Goal: Information Seeking & Learning: Learn about a topic

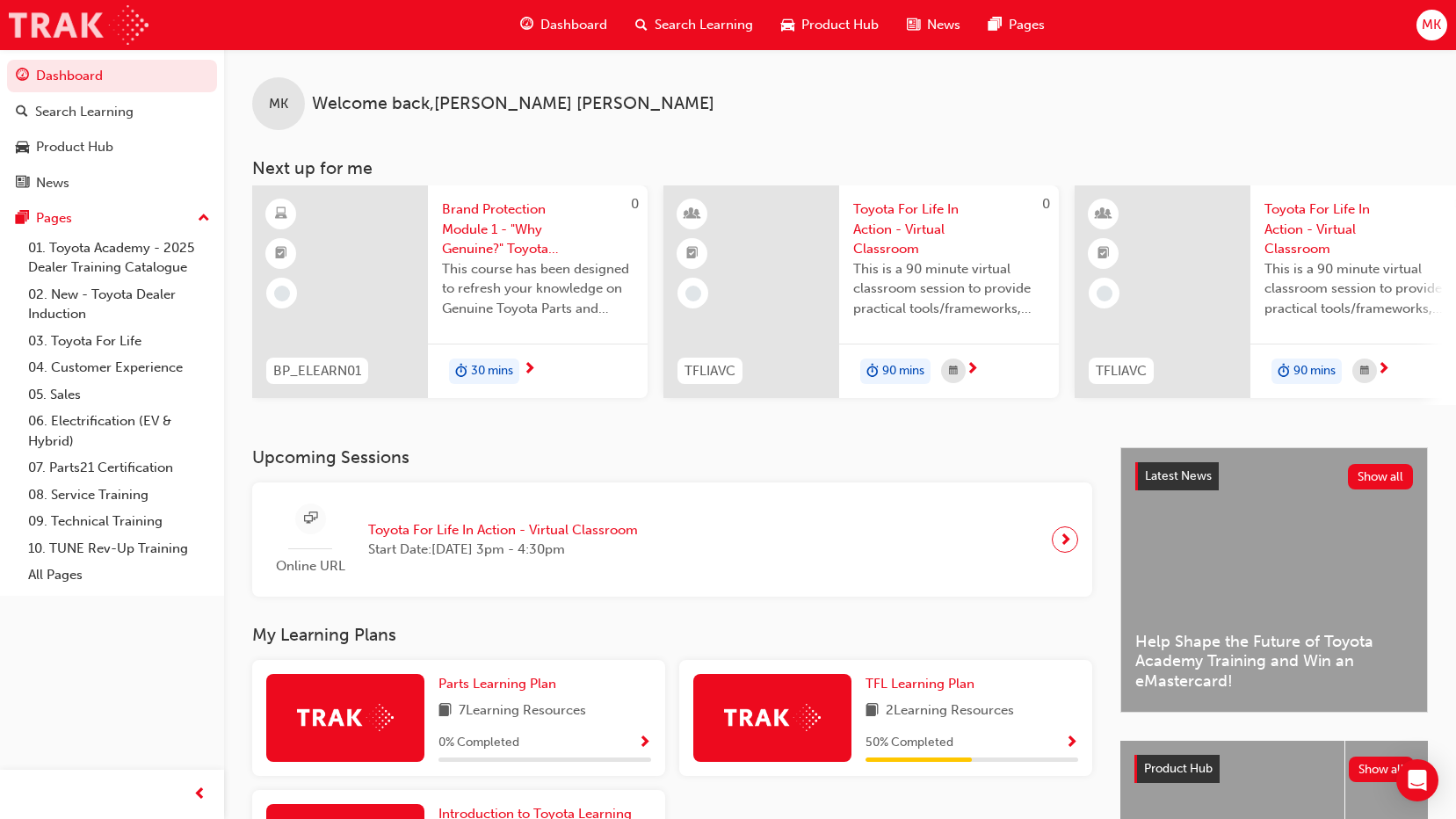
click at [98, 27] on img at bounding box center [78, 25] width 140 height 40
click at [394, 536] on span "Toyota For Life In Action - Virtual Classroom" at bounding box center [502, 530] width 270 height 20
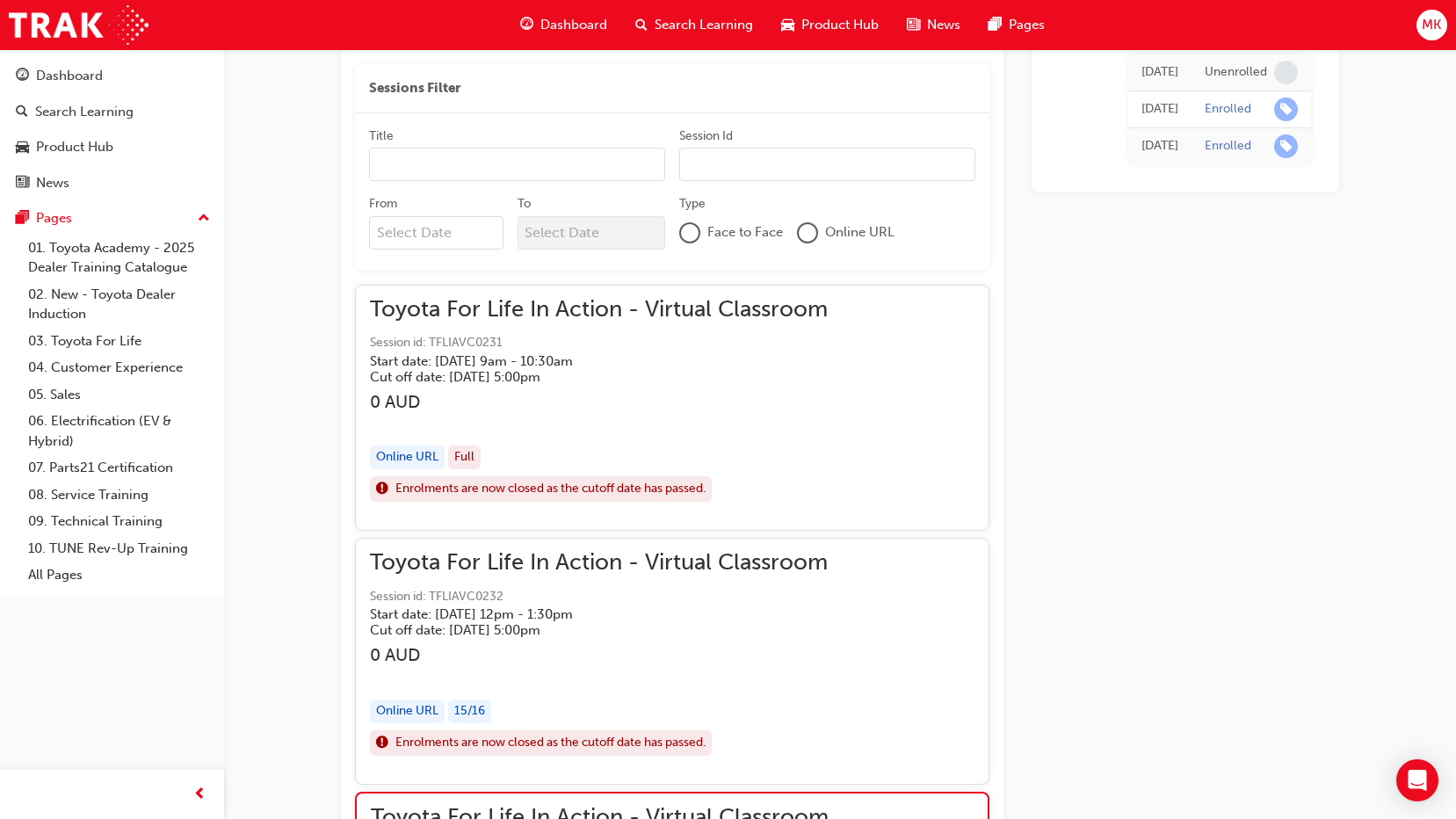
scroll to position [864, 0]
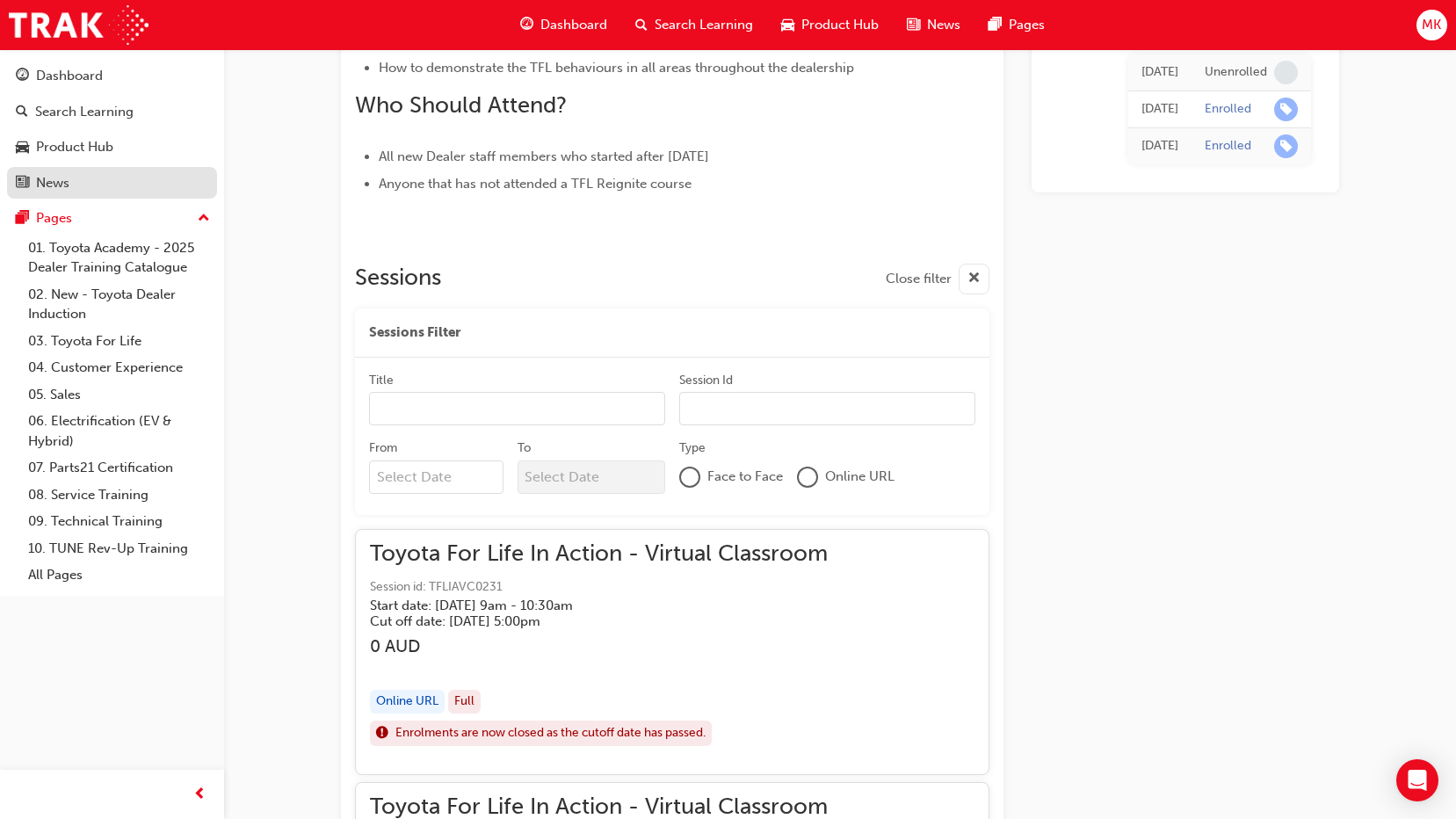
click at [119, 189] on div "News" at bounding box center [112, 183] width 192 height 22
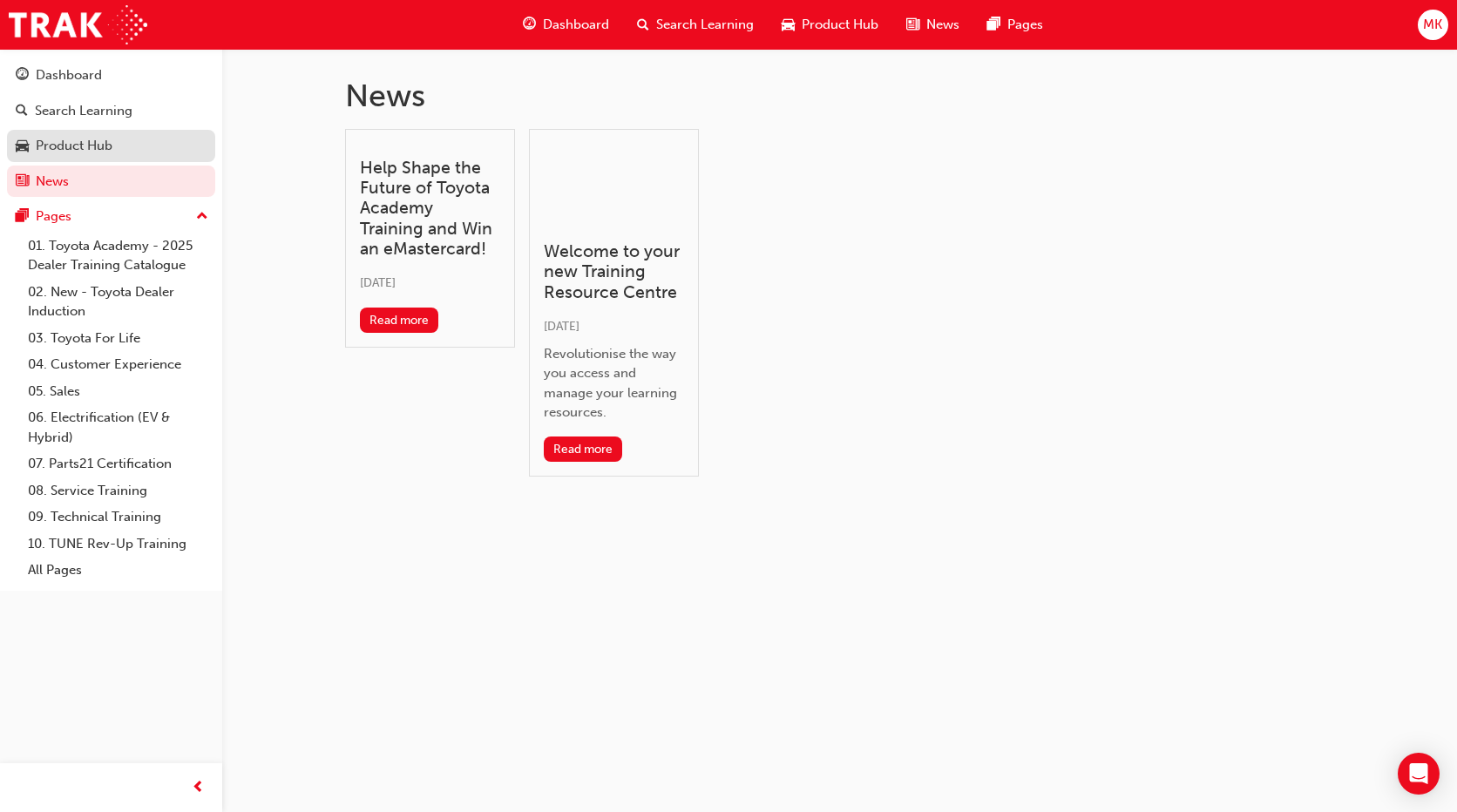
click at [118, 154] on div "Product Hub" at bounding box center [111, 146] width 191 height 21
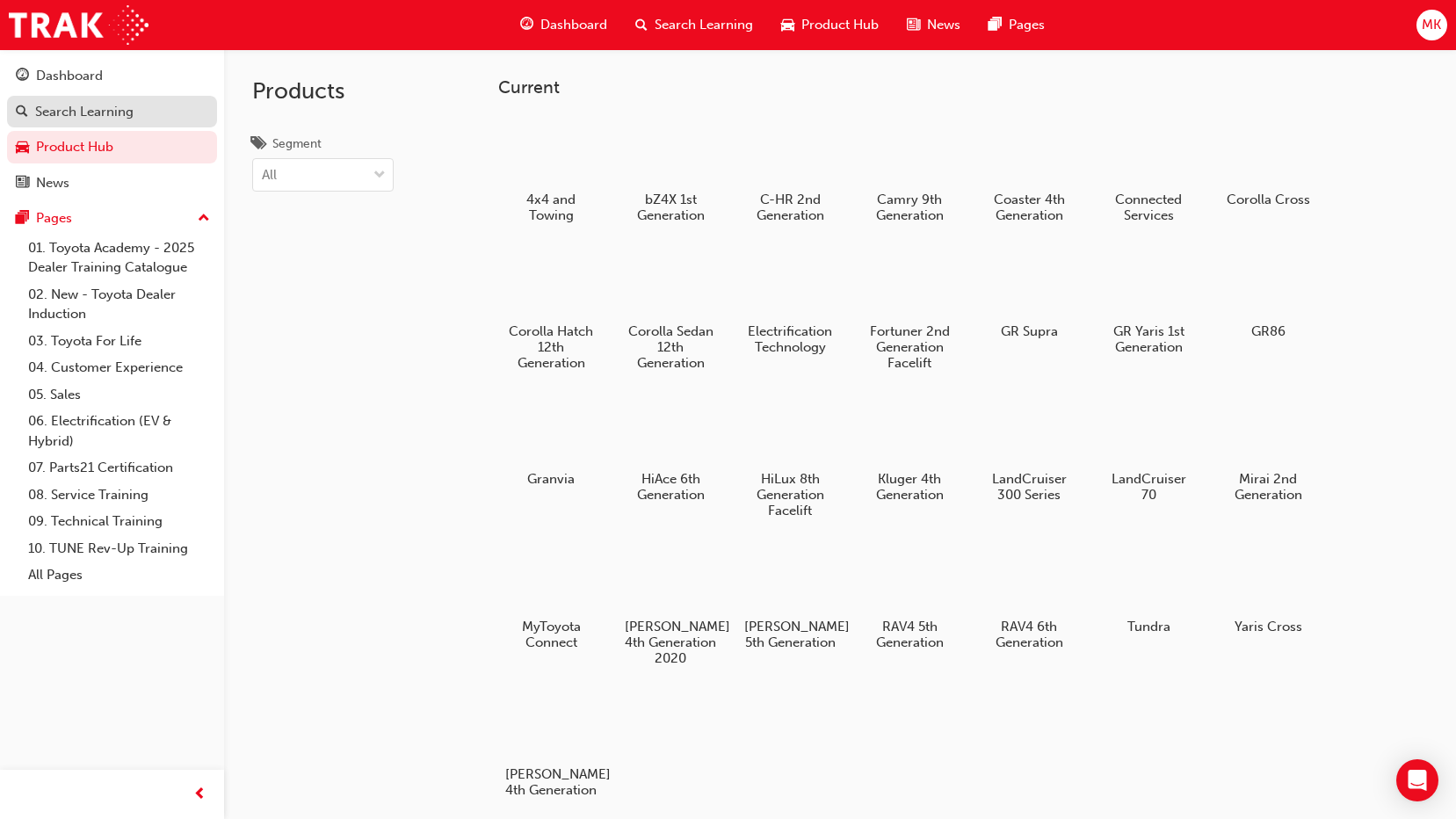
click at [138, 112] on div "Search Learning" at bounding box center [112, 112] width 192 height 22
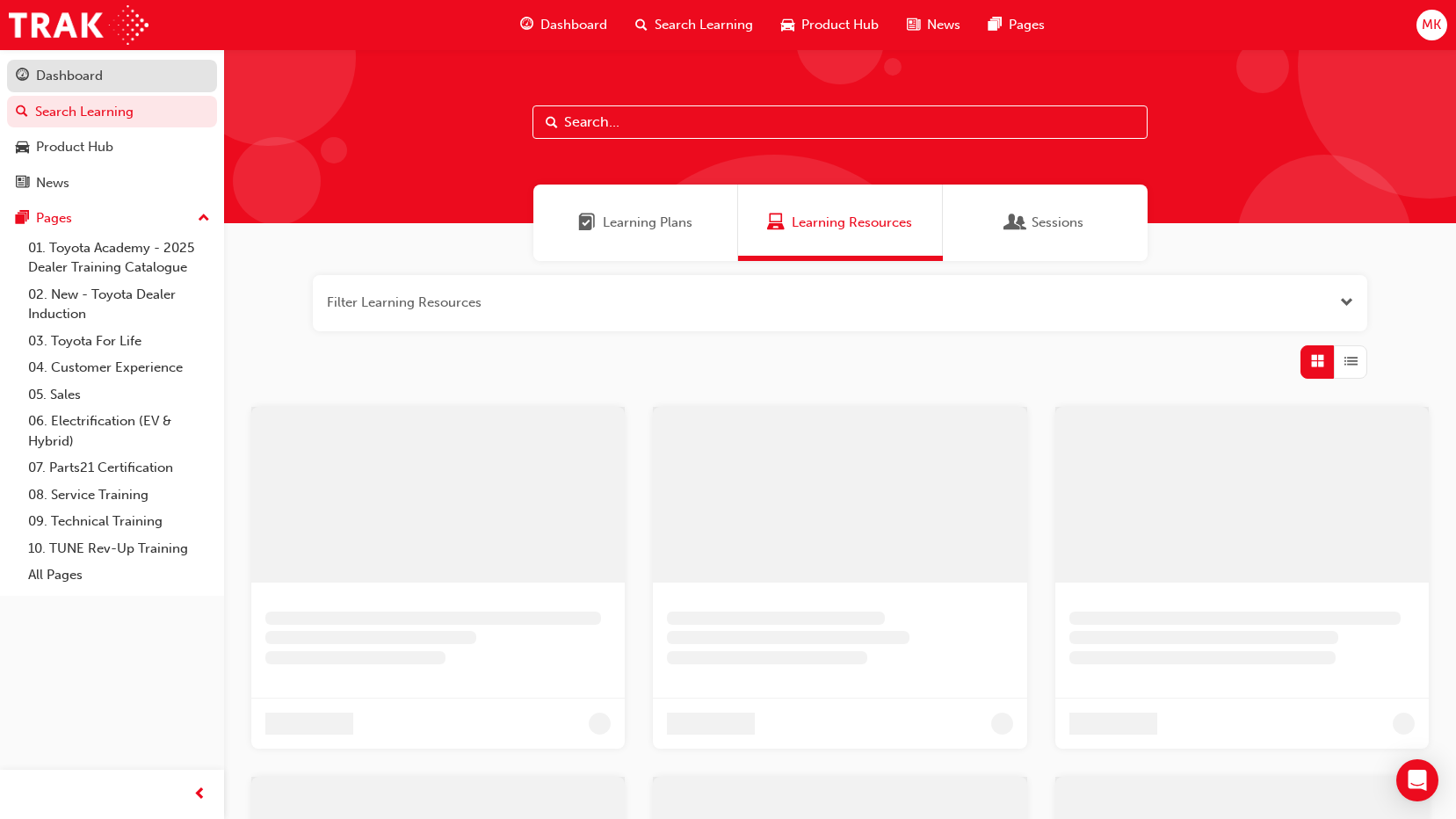
click at [142, 74] on div "Dashboard" at bounding box center [112, 76] width 192 height 22
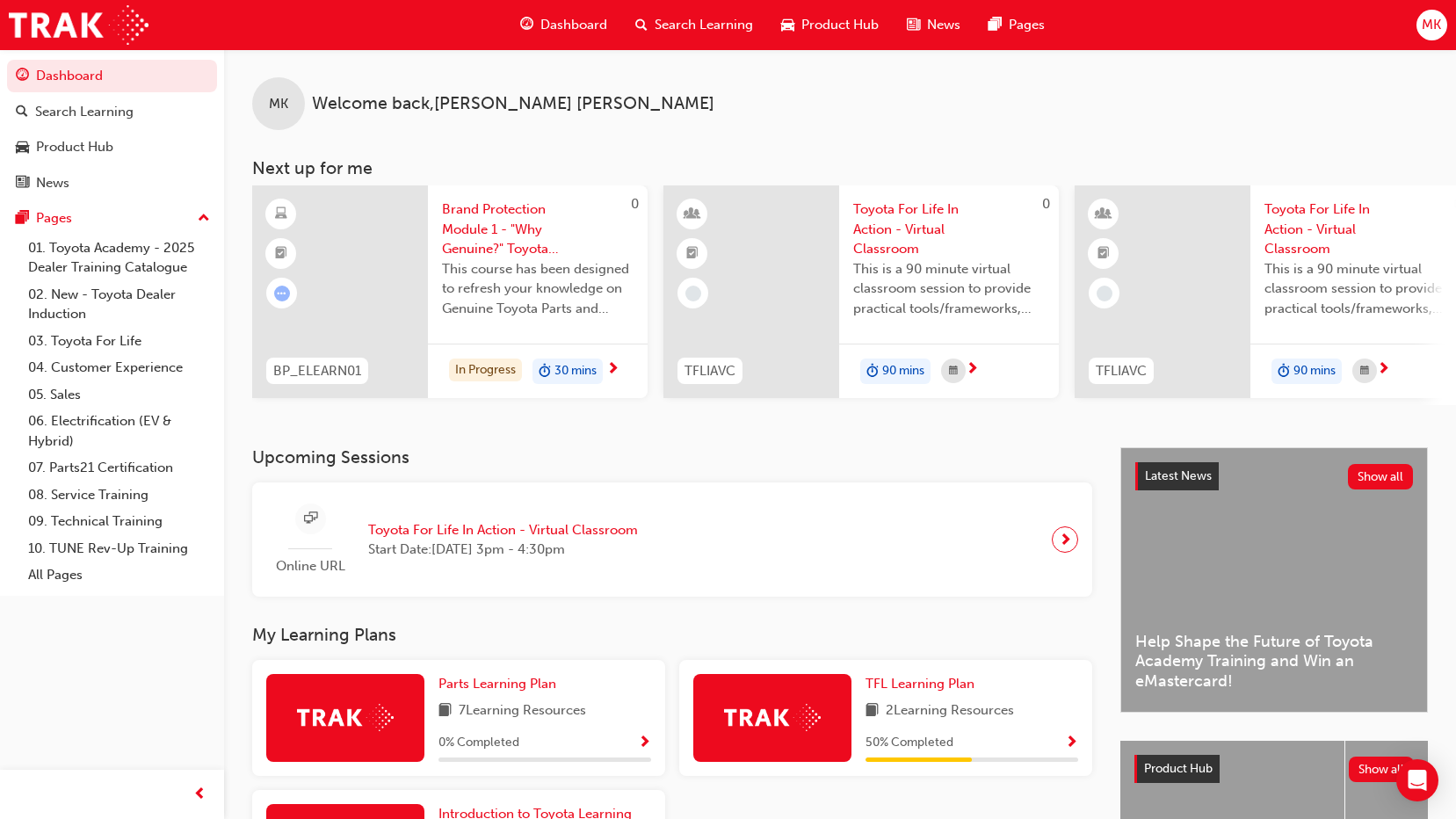
click at [389, 530] on span "Toyota For Life In Action - Virtual Classroom" at bounding box center [502, 530] width 270 height 20
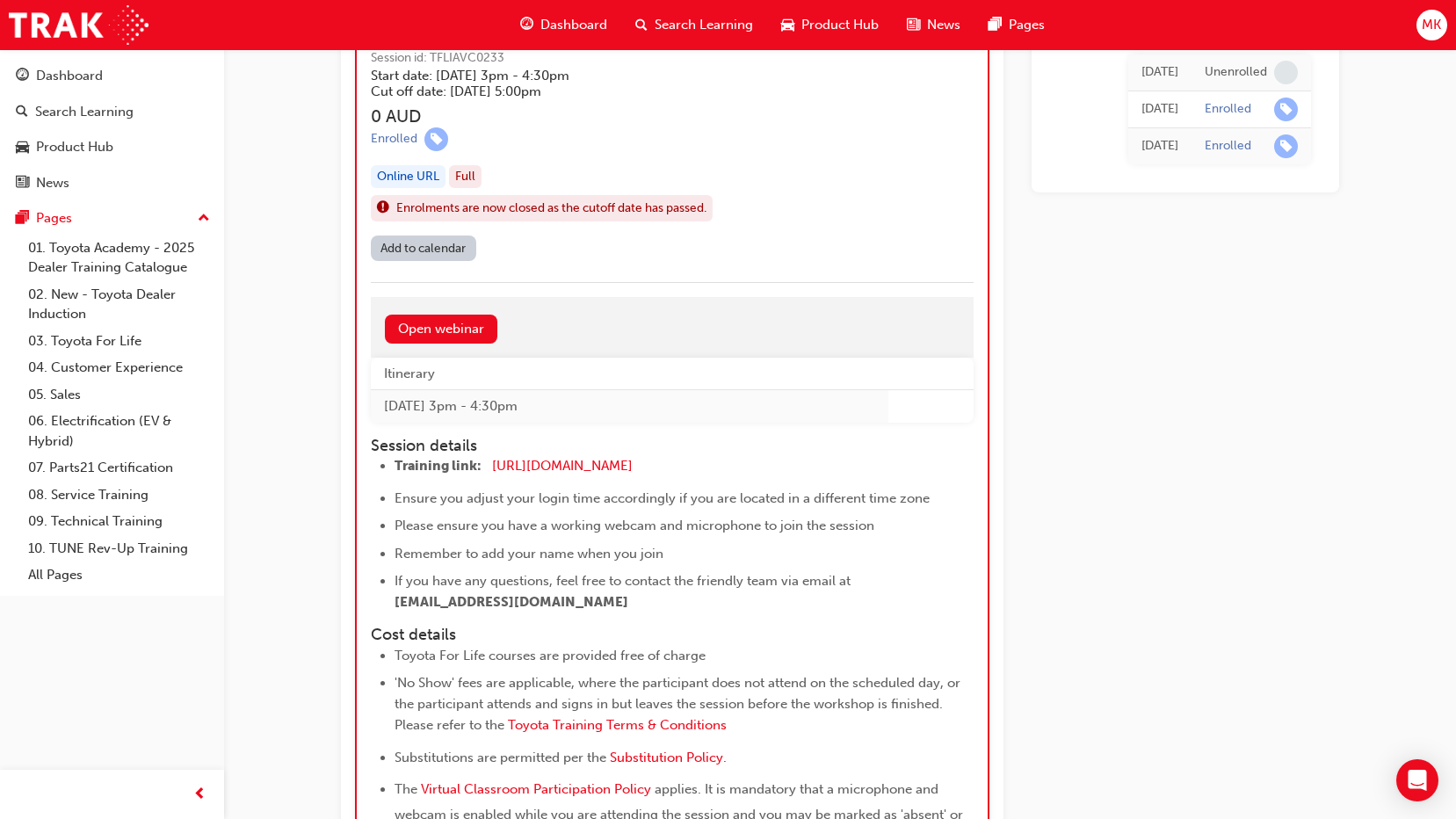
scroll to position [1833, 0]
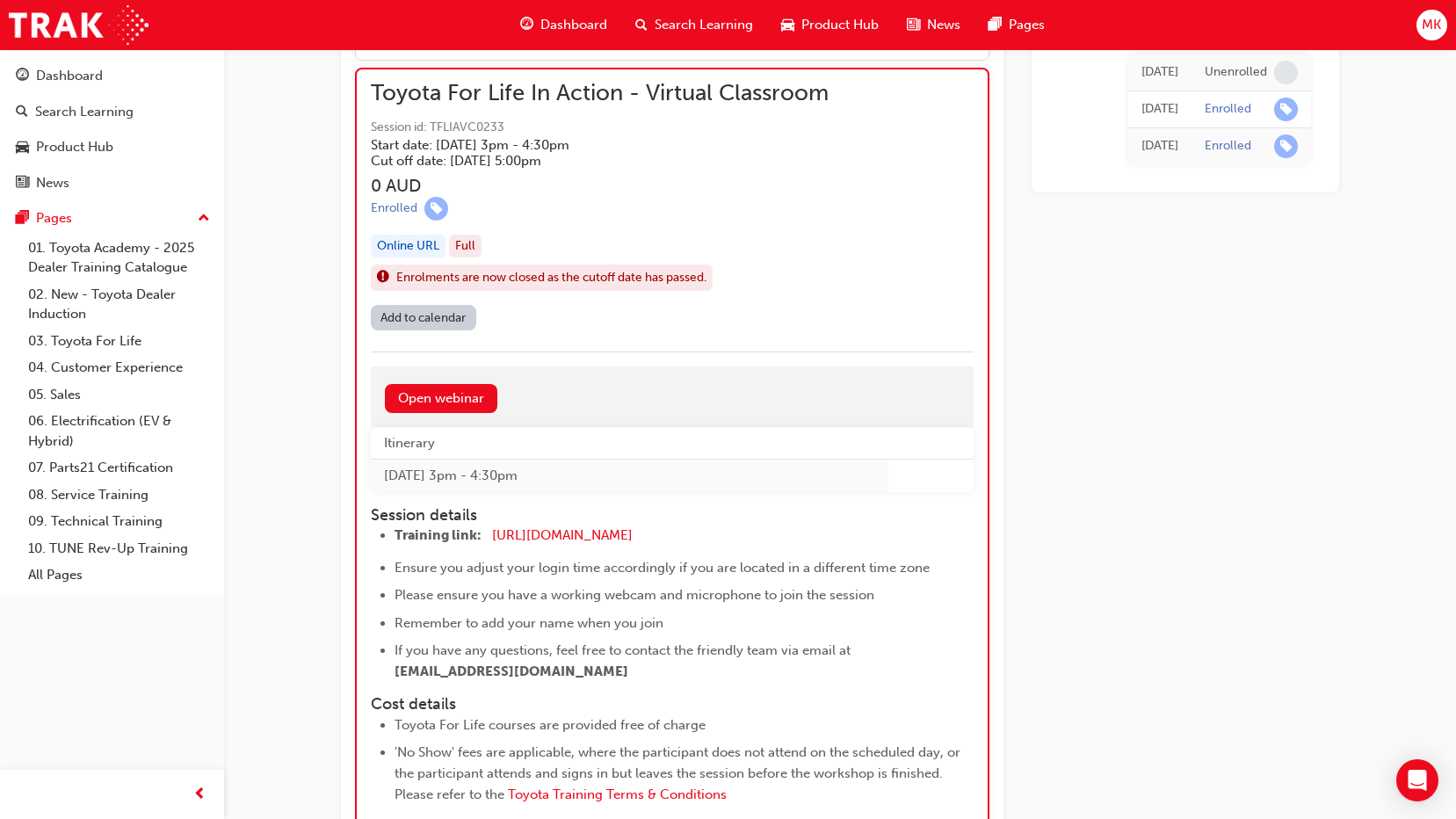
click at [16, 725] on div "Dashboard Search Learning Product Hub News Pages Pages 01. Toyota Academy - 202…" at bounding box center [112, 387] width 224 height 775
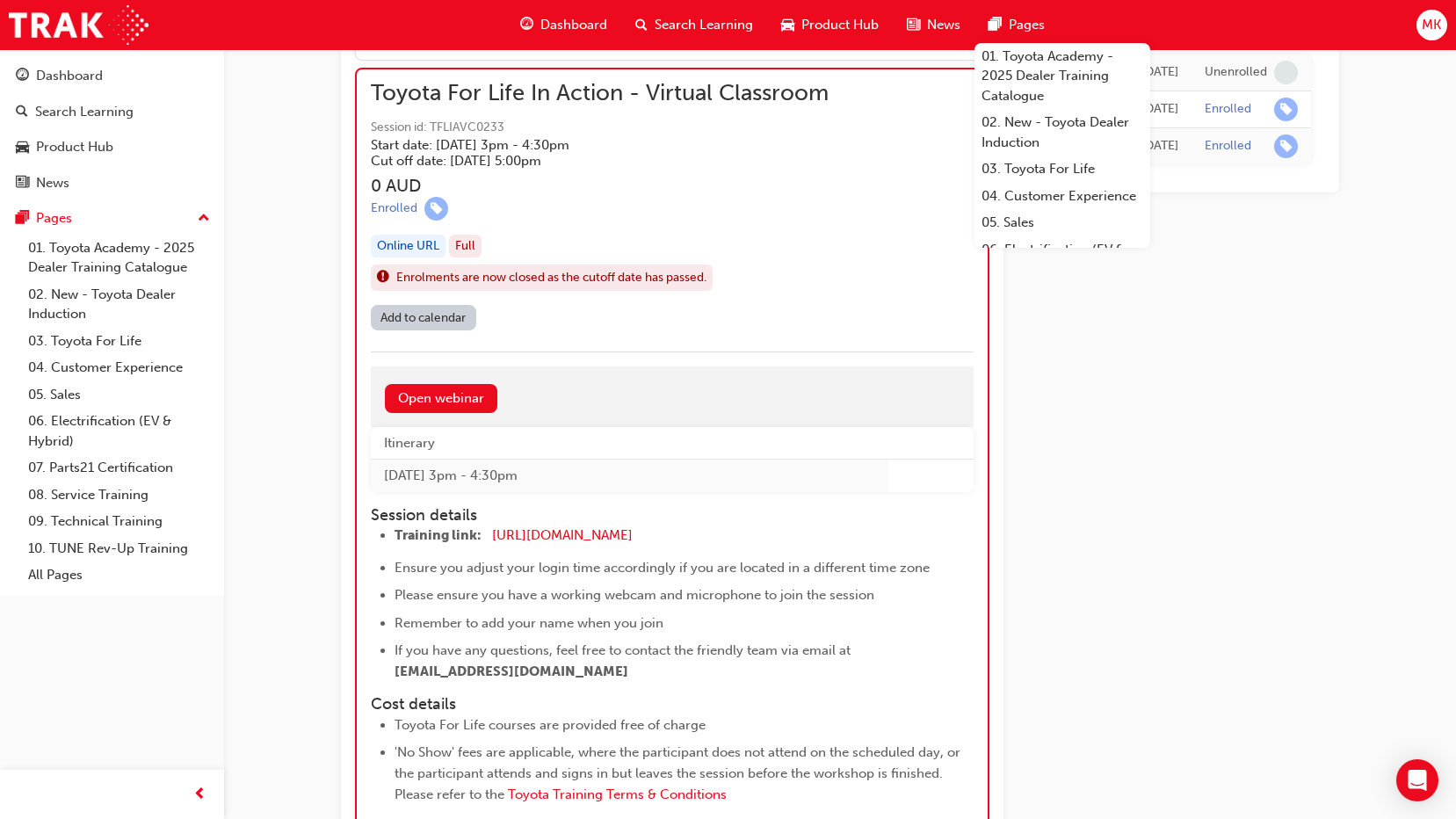
click at [845, 280] on div "Toyota For Life In Action - Virtual Classroom Session id: TFLIAVC0233 Start dat…" at bounding box center [672, 194] width 603 height 221
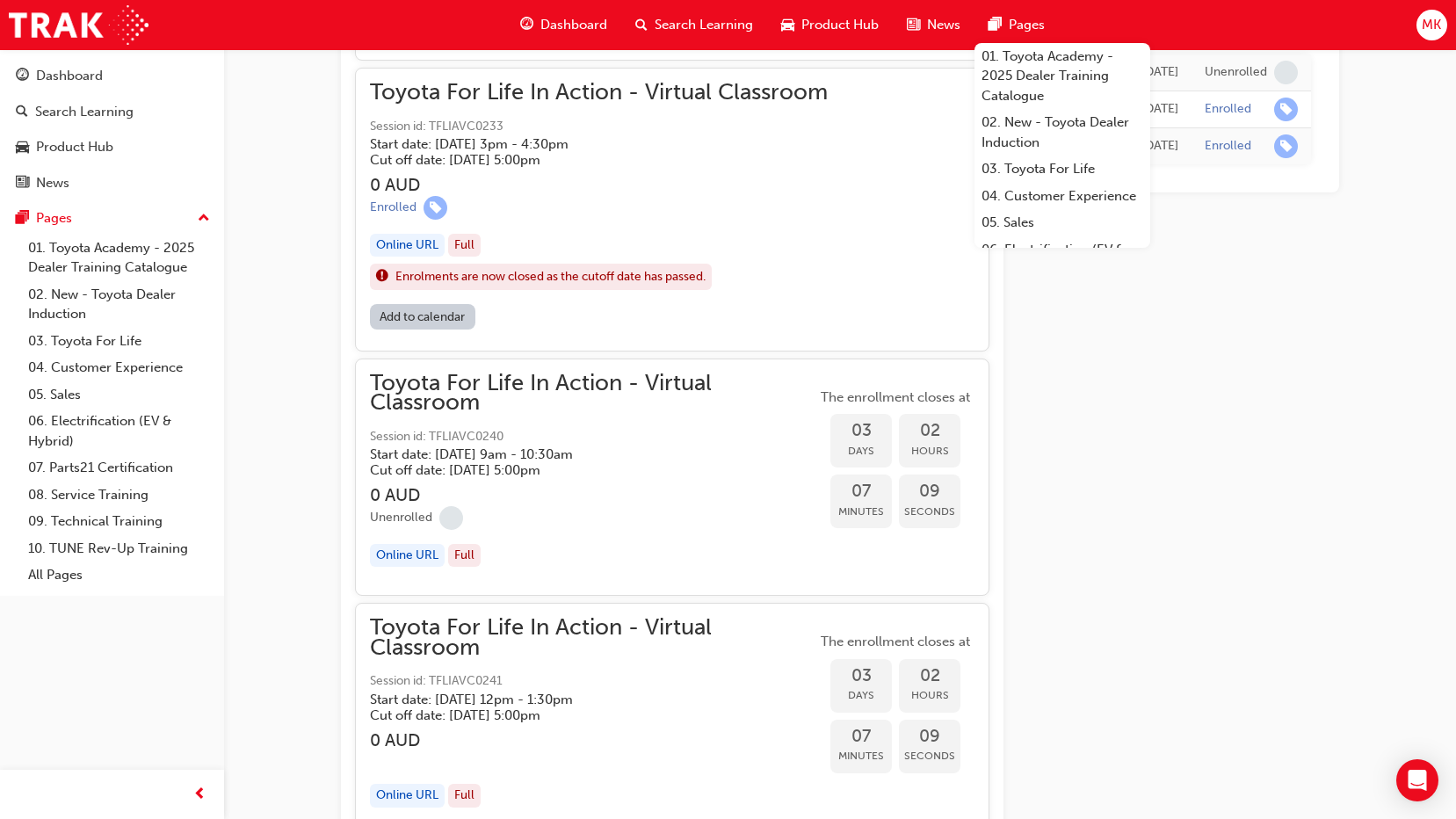
click at [713, 180] on h3 "0 AUD" at bounding box center [599, 185] width 458 height 20
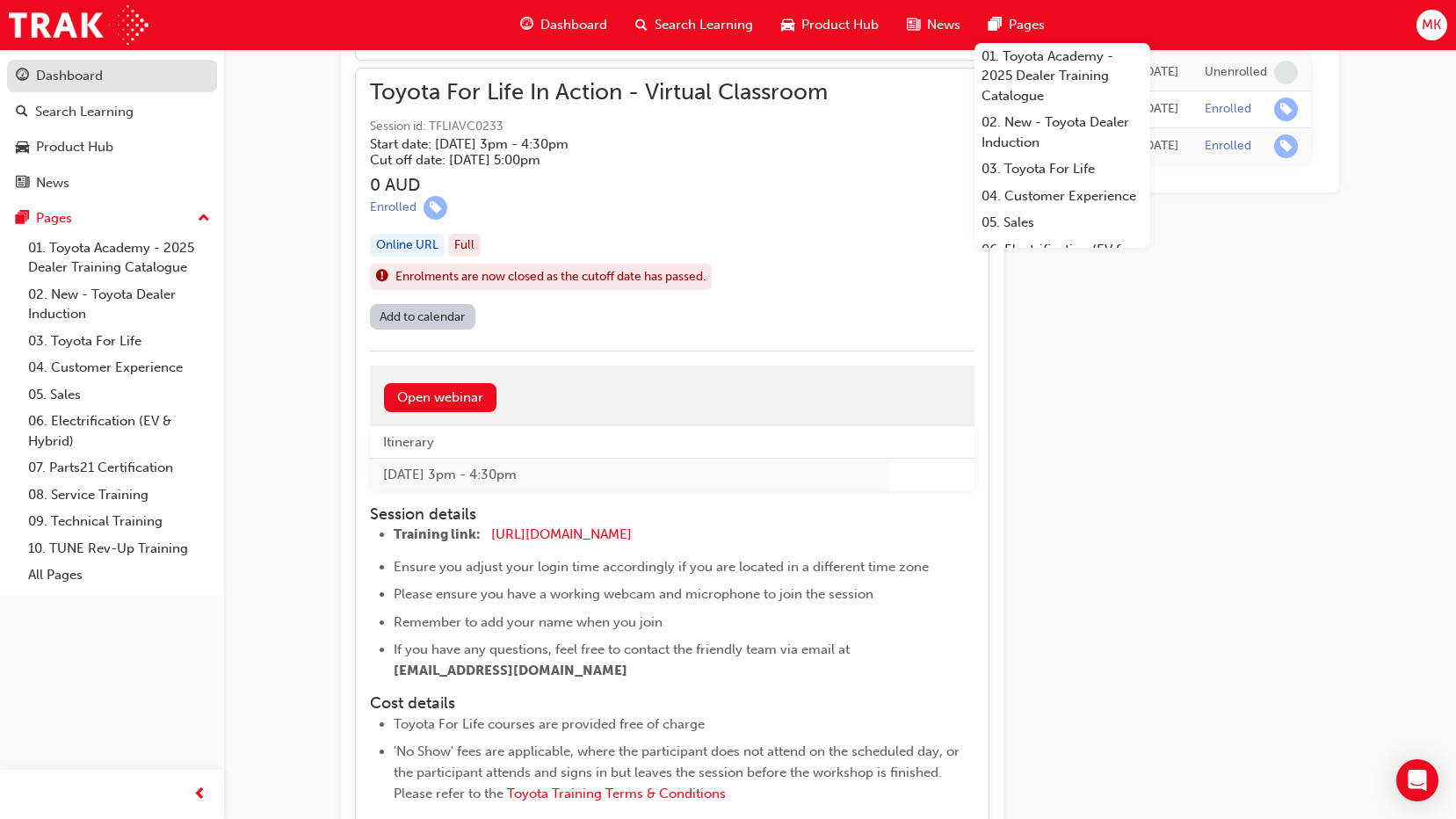
click at [67, 83] on div "Dashboard" at bounding box center [69, 76] width 67 height 20
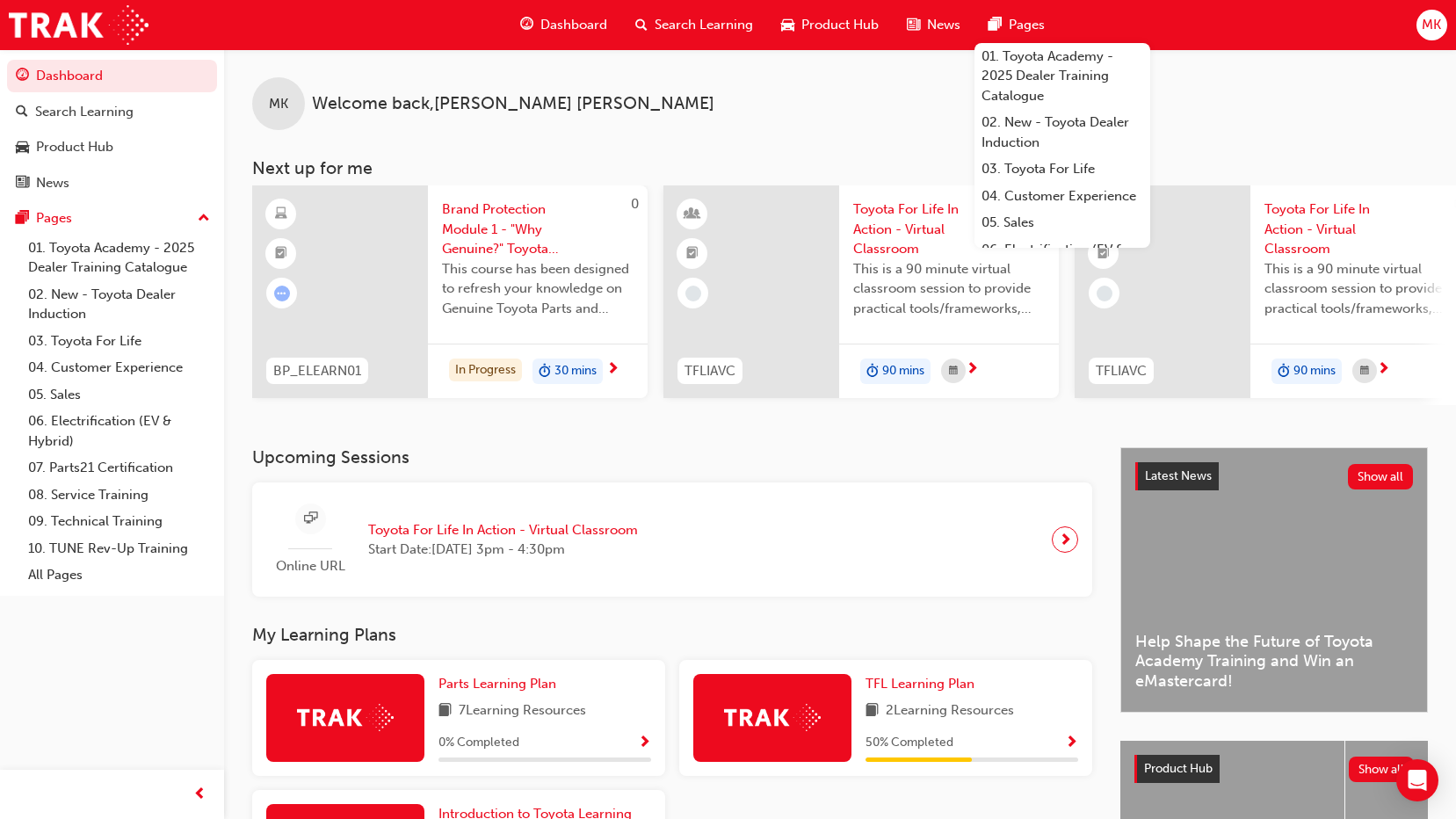
click at [1063, 541] on span "next-icon" at bounding box center [1065, 539] width 14 height 24
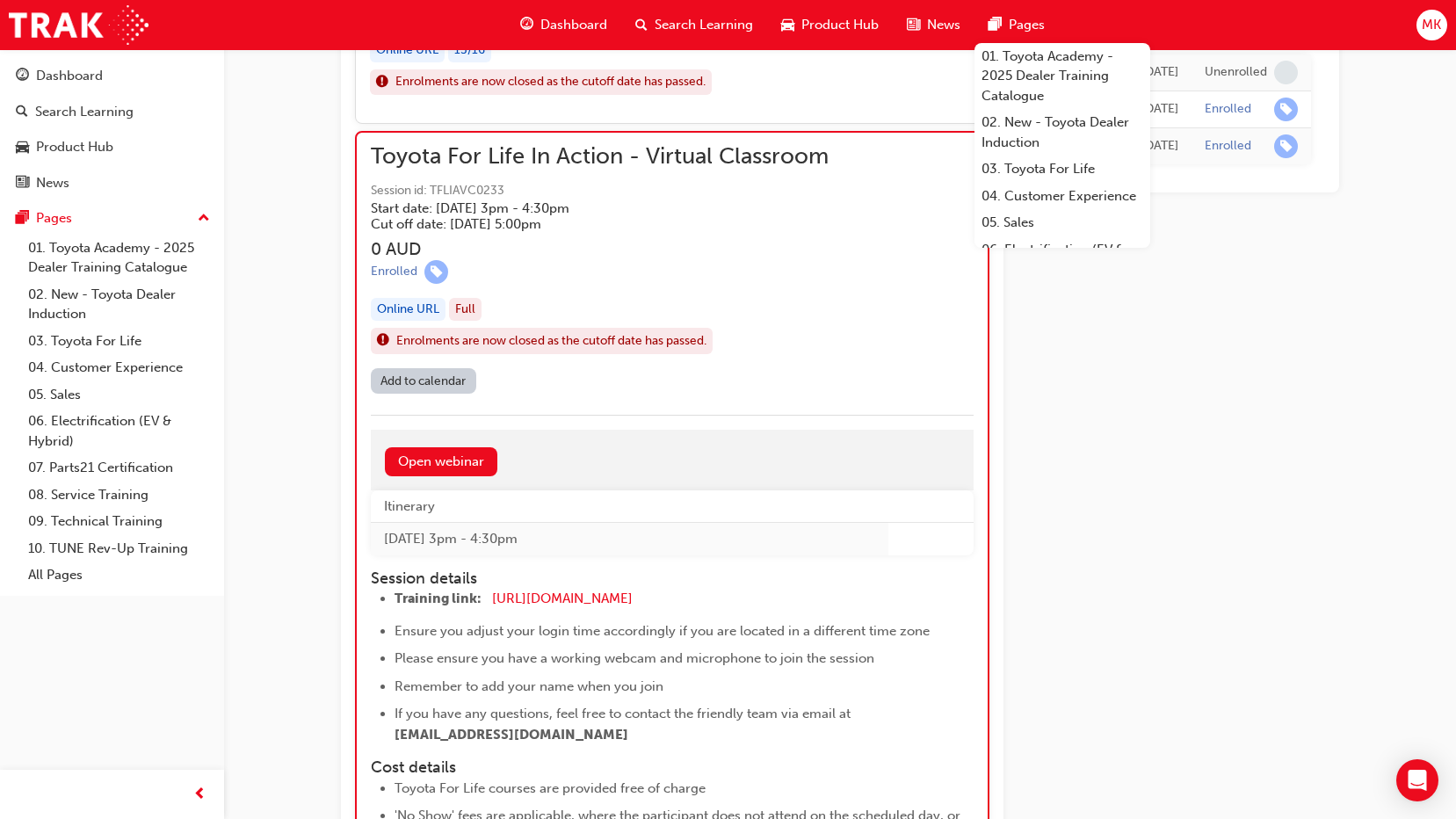
scroll to position [1744, 0]
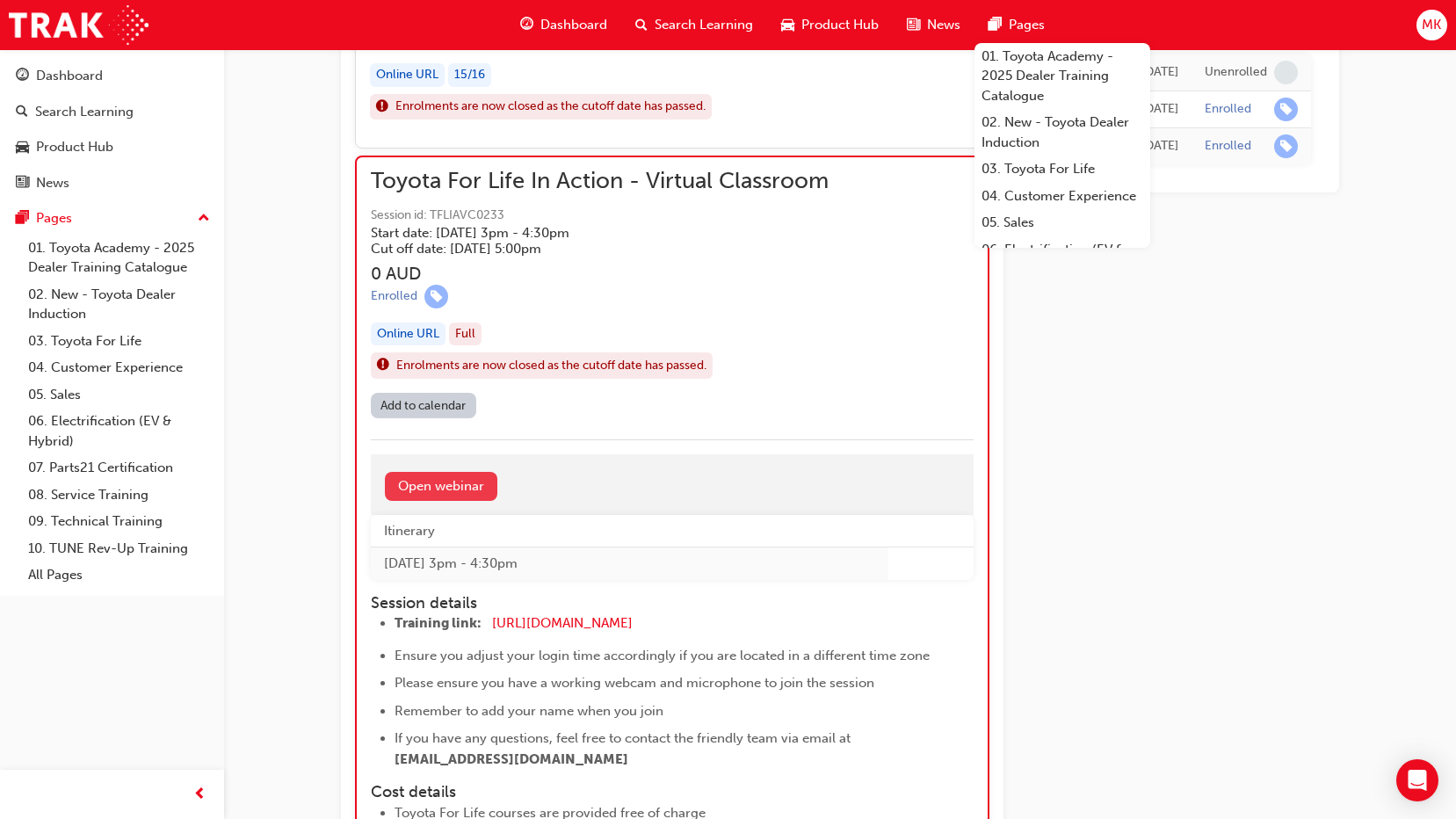
click at [452, 490] on link "Open webinar" at bounding box center [441, 486] width 113 height 29
